Goal: Task Accomplishment & Management: Manage account settings

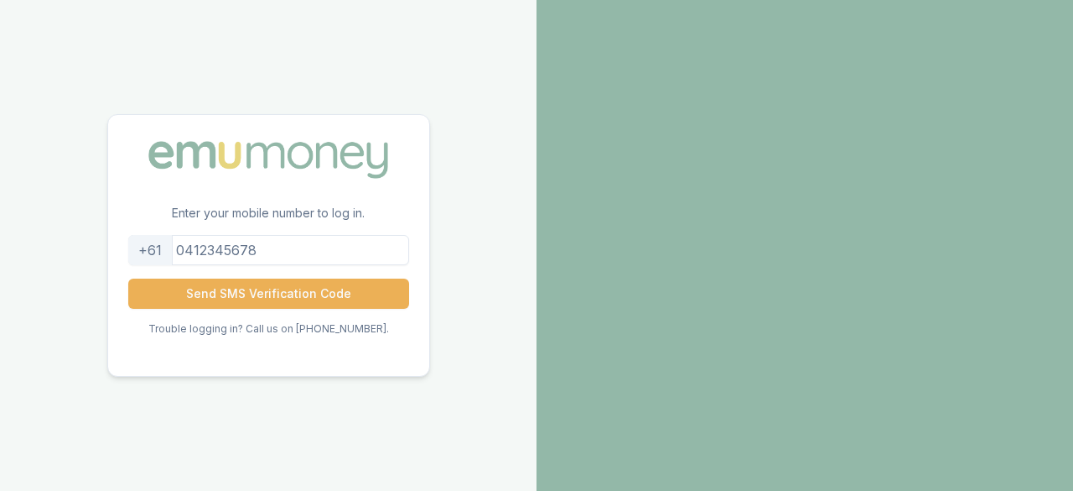
click at [333, 249] on input "tel" at bounding box center [268, 250] width 281 height 30
type input "0499611393"
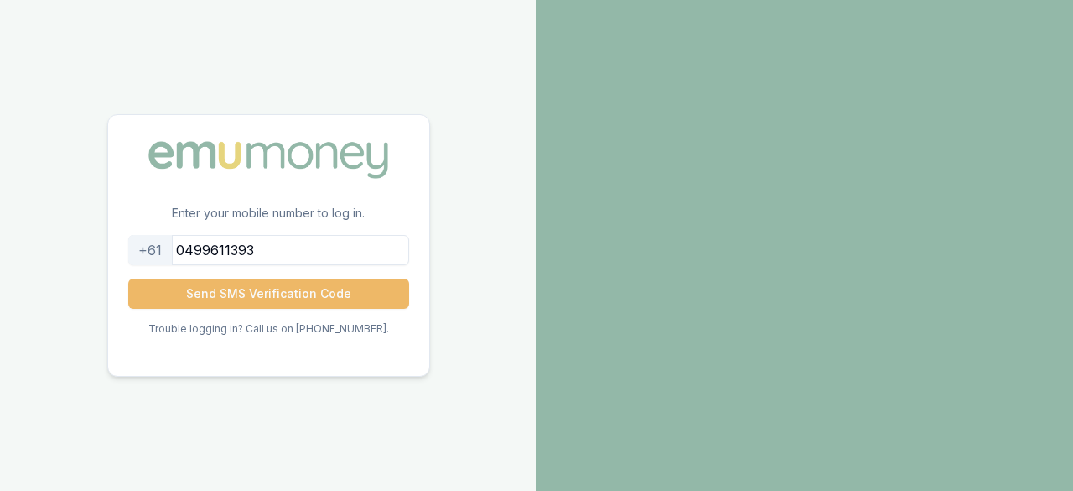
click at [287, 286] on button "Send SMS Verification Code" at bounding box center [268, 293] width 281 height 30
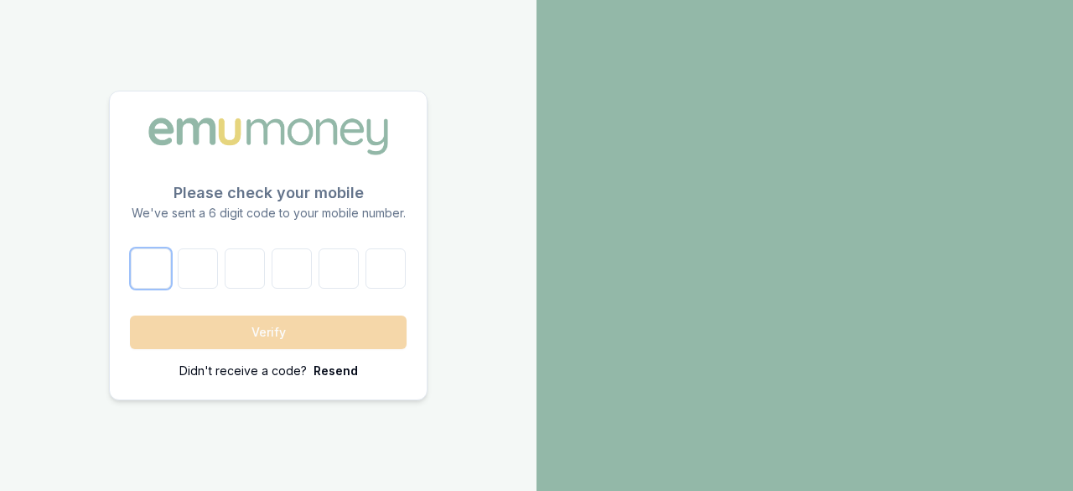
click at [146, 254] on input "number" at bounding box center [151, 268] width 40 height 40
type input "1"
type input "5"
type input "4"
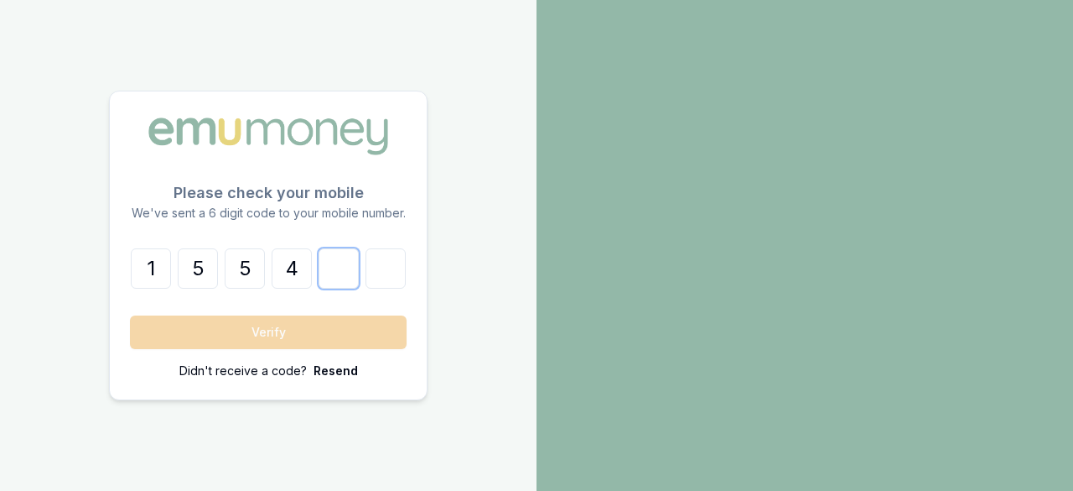
type input "6"
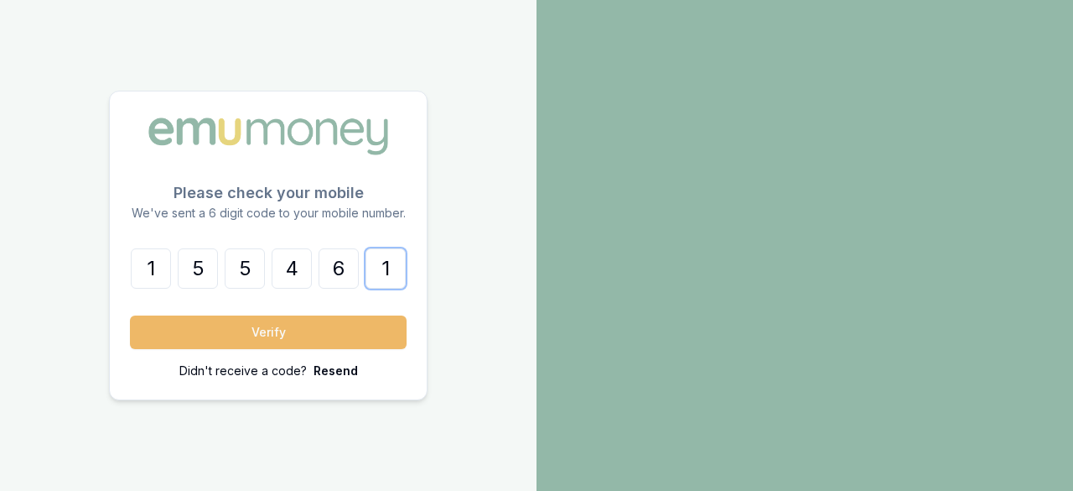
type input "1"
click at [322, 339] on button "Verify" at bounding box center [268, 332] width 277 height 34
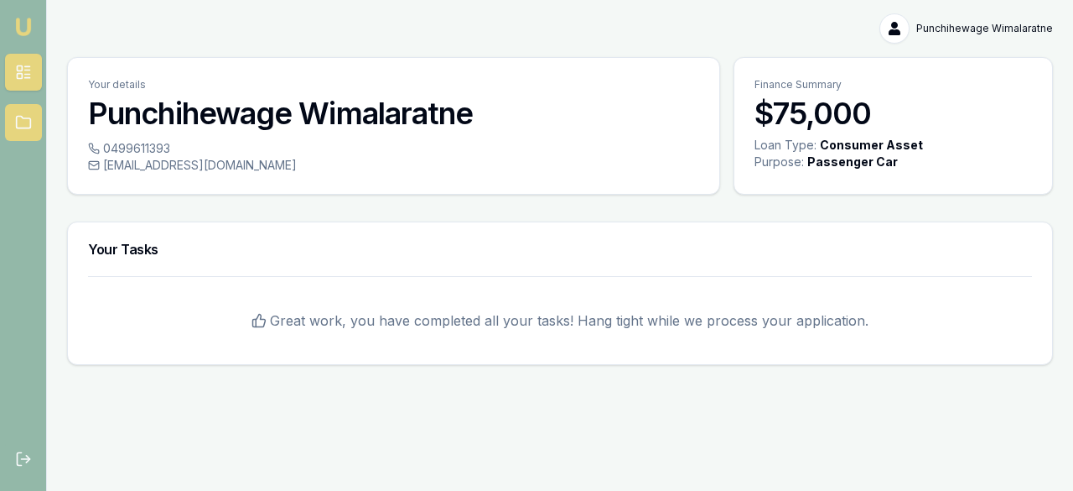
click at [35, 115] on link at bounding box center [23, 122] width 37 height 37
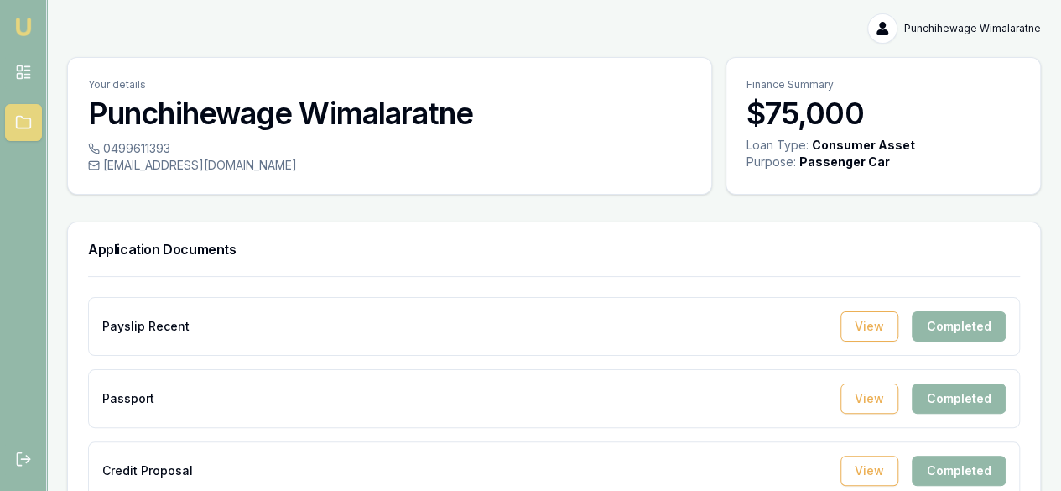
click at [21, 24] on img at bounding box center [23, 27] width 20 height 20
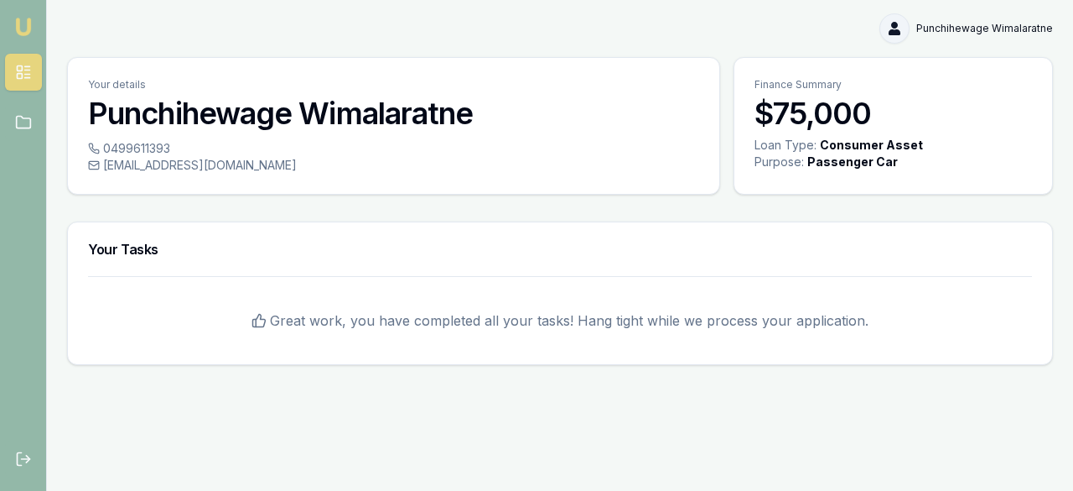
click at [892, 14] on html "Emu Broker Punchihewage Wimalaratne Toggle Menu Your details Punchihewage Wimal…" at bounding box center [536, 245] width 1073 height 491
click at [980, 97] on div "Logout" at bounding box center [999, 99] width 99 height 27
